Goal: Information Seeking & Learning: Learn about a topic

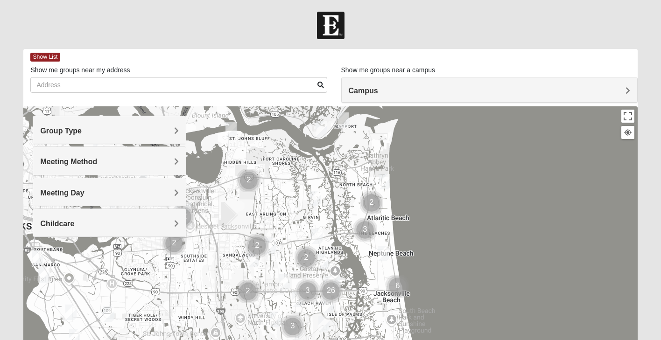
click at [168, 130] on h4 "Group Type" at bounding box center [109, 130] width 139 height 9
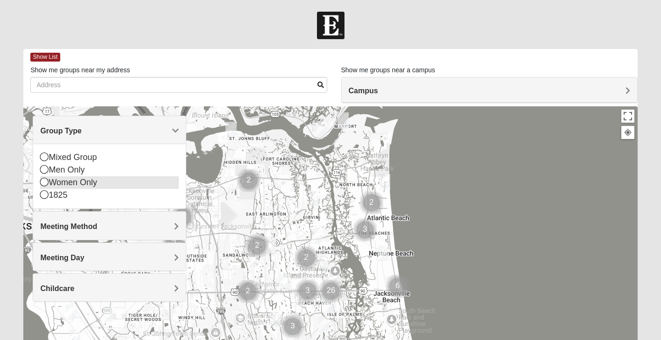
click at [57, 184] on div "Women Only" at bounding box center [109, 182] width 139 height 13
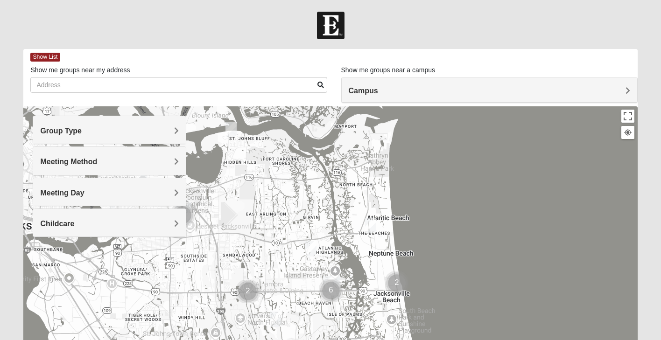
click at [151, 161] on h4 "Meeting Method" at bounding box center [109, 161] width 139 height 9
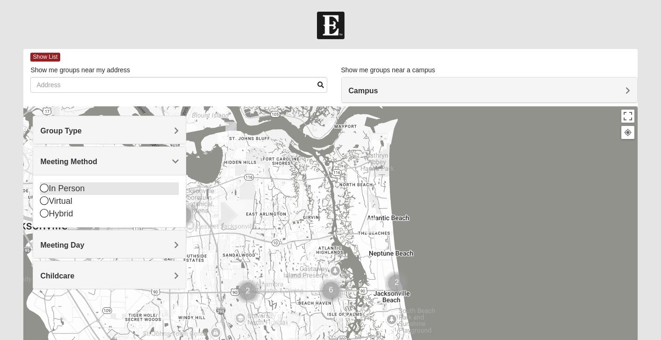
click at [45, 187] on icon at bounding box center [44, 188] width 8 height 8
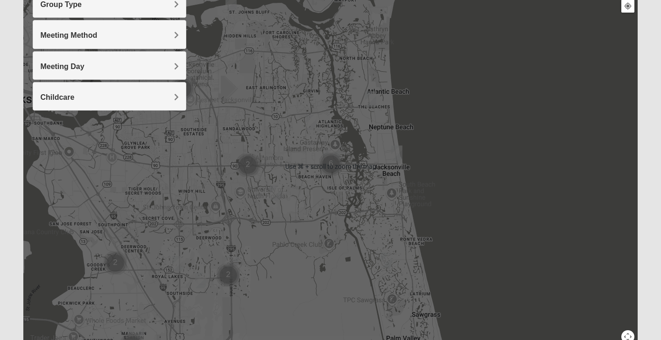
scroll to position [125, 0]
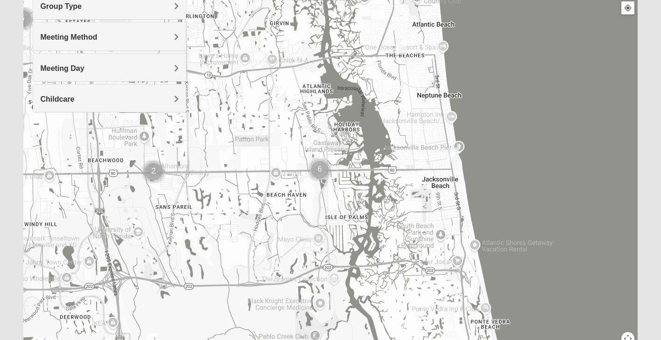
click at [281, 93] on img "Womens Yonge 32224" at bounding box center [280, 93] width 11 height 15
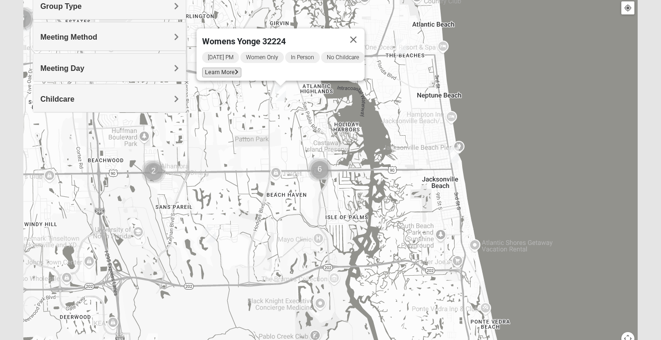
click at [214, 68] on span "Learn More" at bounding box center [221, 73] width 39 height 10
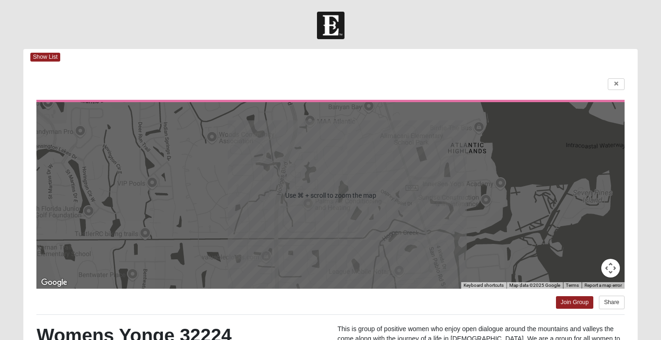
scroll to position [0, 0]
click at [616, 84] on icon at bounding box center [616, 84] width 4 height 6
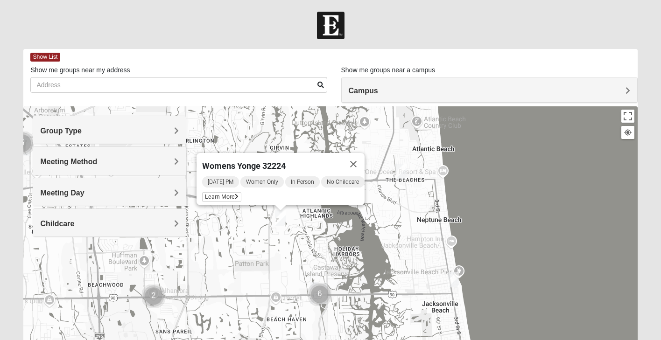
click at [403, 170] on img "Womens Foran 32233" at bounding box center [400, 171] width 11 height 15
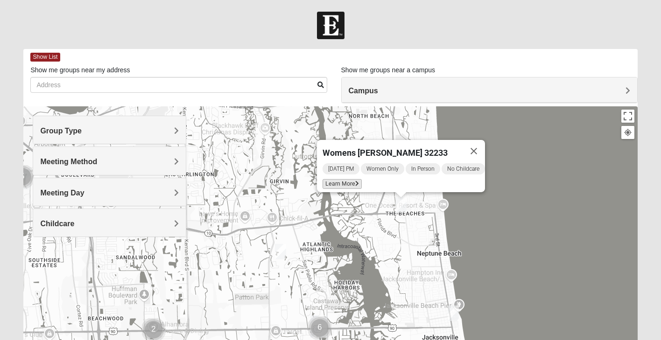
click at [342, 179] on span "Learn More" at bounding box center [341, 184] width 39 height 10
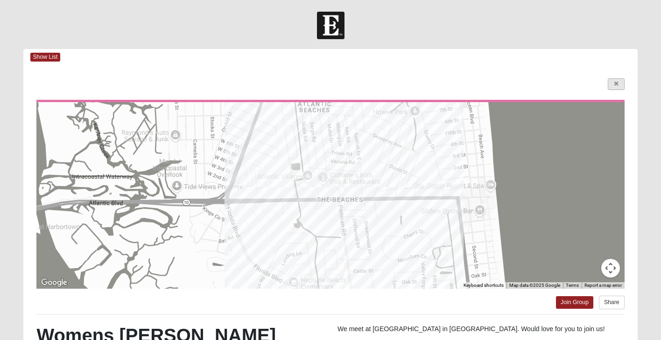
click at [616, 84] on icon at bounding box center [616, 84] width 4 height 6
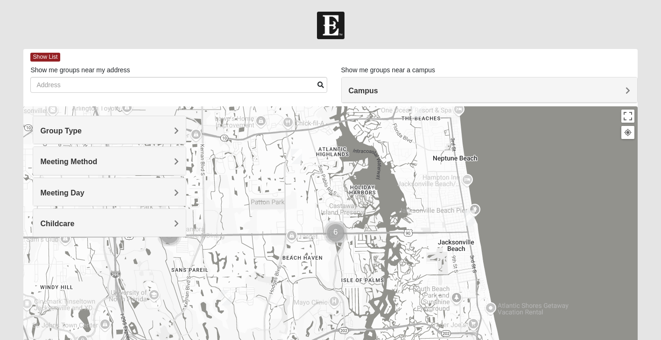
drag, startPoint x: 515, startPoint y: 213, endPoint x: 531, endPoint y: 117, distance: 97.9
click at [531, 117] on div "Womens [PERSON_NAME] 32233 [DATE] PM Women Only In Person No Childcare Learn Mo…" at bounding box center [330, 292] width 614 height 373
click at [334, 232] on img "Cluster of 6 groups" at bounding box center [335, 232] width 23 height 23
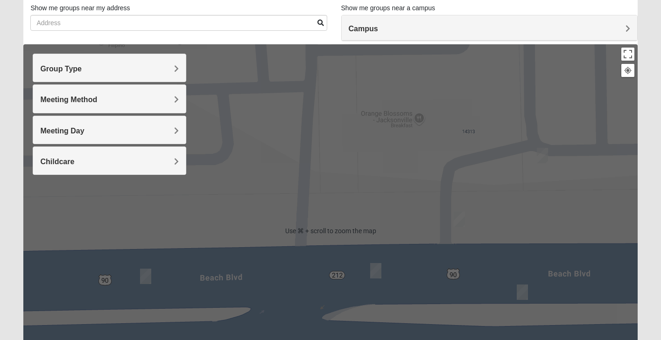
scroll to position [70, 0]
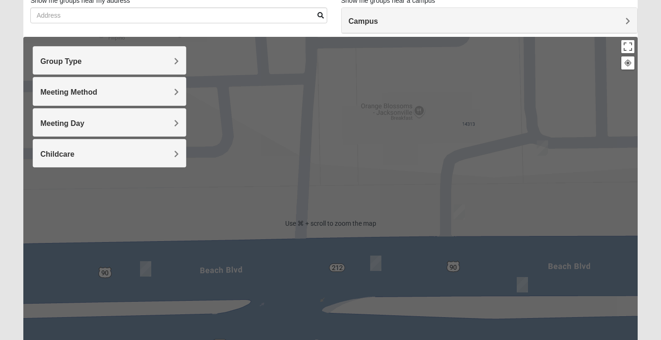
click at [558, 150] on div "To navigate, press the arrow keys. Womens [PERSON_NAME] 32233 [DATE] PM Women O…" at bounding box center [330, 223] width 614 height 373
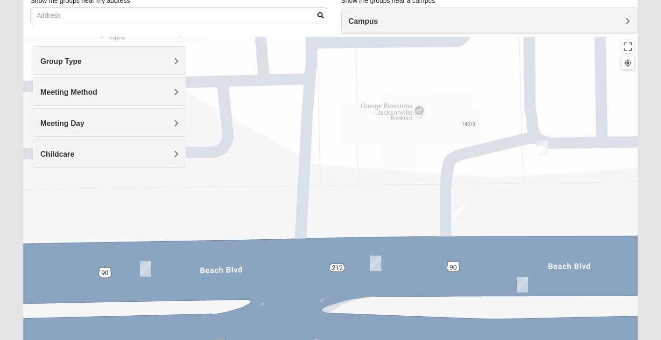
click at [542, 149] on img "On Campus Womens Simpson / Helmus 32250" at bounding box center [542, 147] width 11 height 15
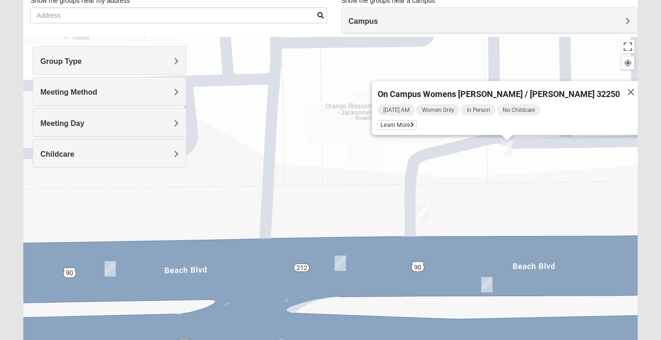
click at [424, 211] on img "On Campus Womens Holt 32250" at bounding box center [423, 211] width 11 height 15
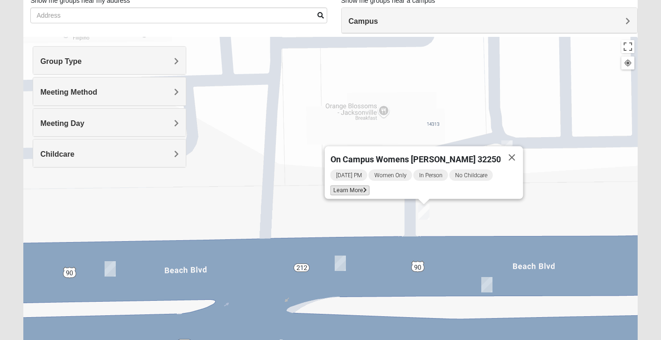
click at [361, 187] on span "Learn More" at bounding box center [349, 191] width 39 height 10
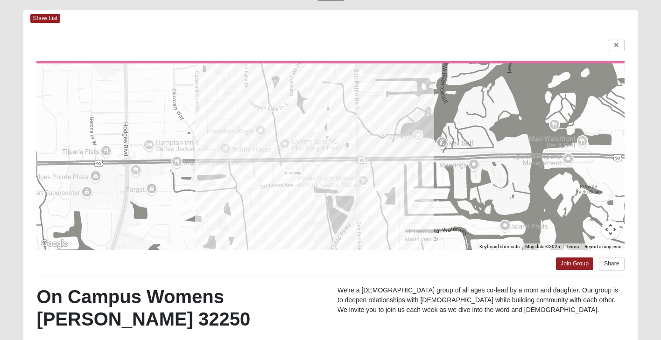
scroll to position [37, 0]
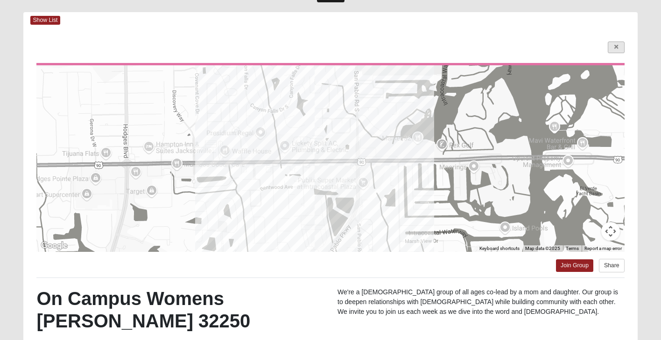
click at [616, 43] on link at bounding box center [616, 48] width 17 height 12
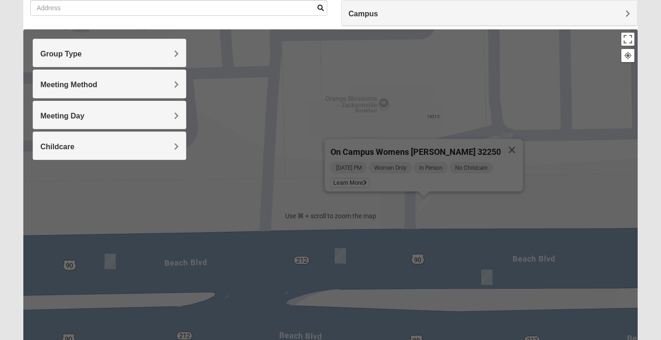
scroll to position [79, 0]
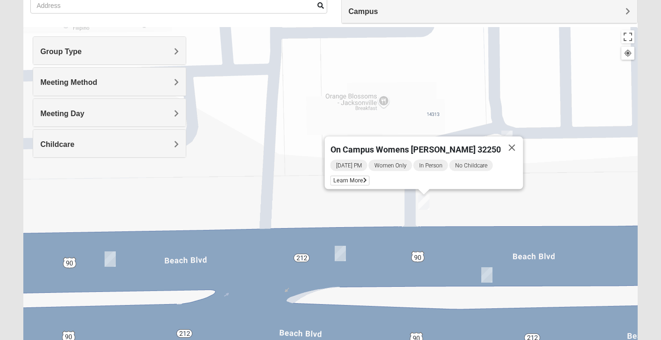
click at [487, 276] on img "On Campus Womens Manfredi 32250" at bounding box center [486, 274] width 11 height 15
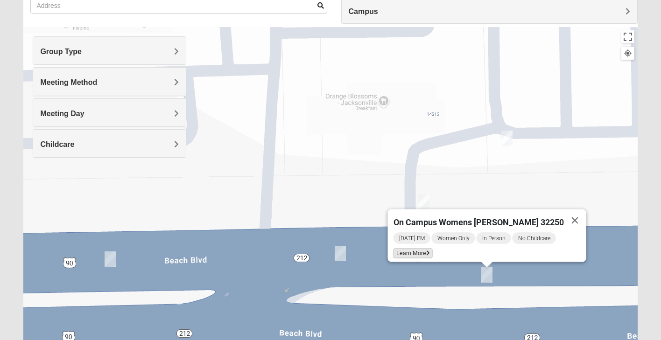
click at [426, 250] on span "Learn More" at bounding box center [412, 254] width 39 height 10
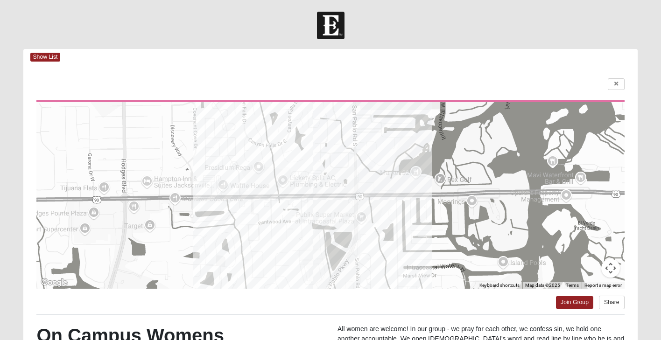
scroll to position [0, 0]
click at [617, 85] on icon at bounding box center [616, 84] width 4 height 6
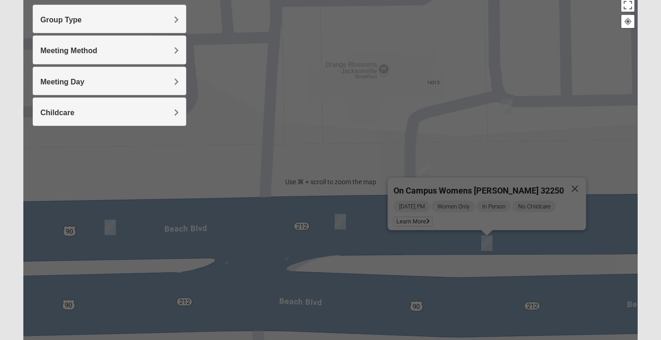
scroll to position [112, 0]
click at [343, 220] on img "On Campus Womens Smith 32250" at bounding box center [340, 220] width 11 height 15
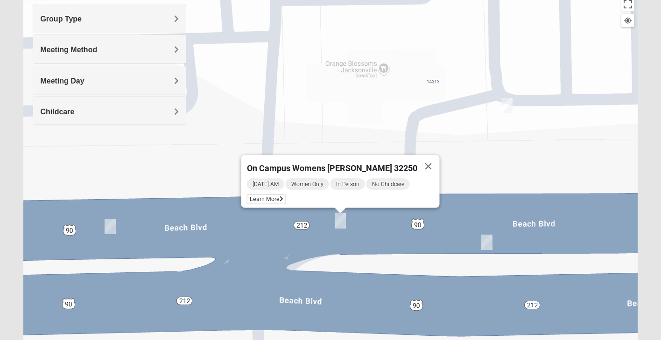
click at [110, 225] on img "On Campus Womens Jollow/Tramazzo 32250" at bounding box center [110, 226] width 11 height 15
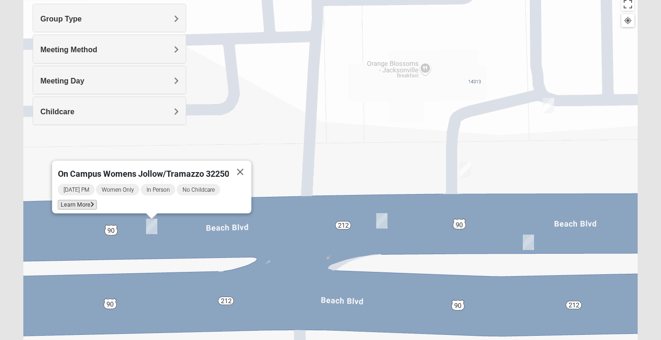
click at [83, 200] on span "Learn More" at bounding box center [77, 205] width 39 height 10
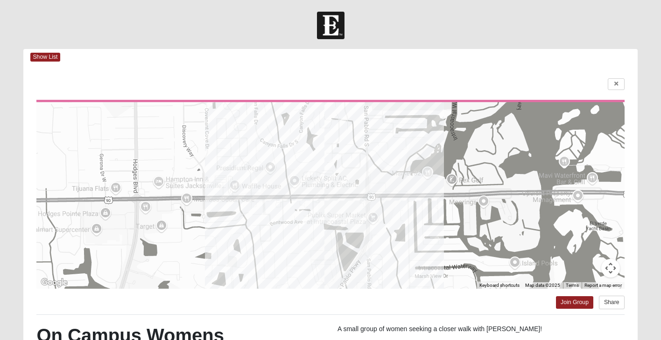
scroll to position [0, 0]
click at [618, 80] on link at bounding box center [616, 84] width 17 height 12
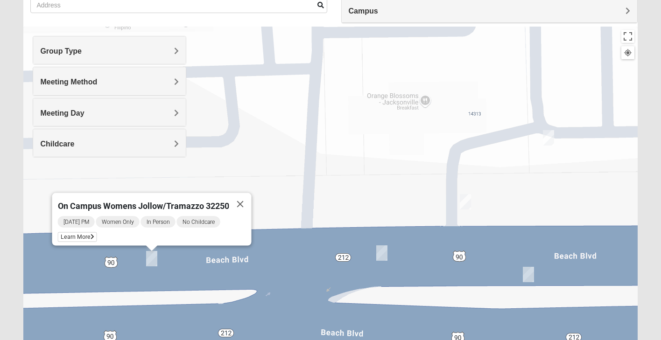
scroll to position [127, 0]
